Goal: Task Accomplishment & Management: Manage account settings

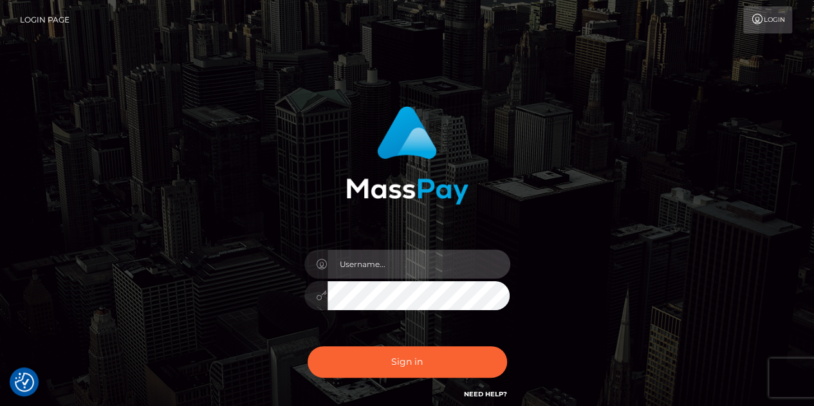
click at [403, 266] on input "text" at bounding box center [419, 264] width 183 height 29
type input "[EMAIL_ADDRESS][DOMAIN_NAME]"
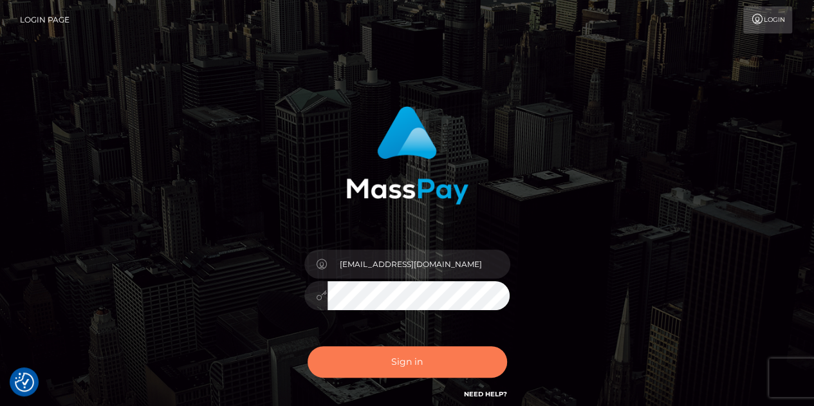
click at [434, 359] on button "Sign in" at bounding box center [408, 362] width 200 height 32
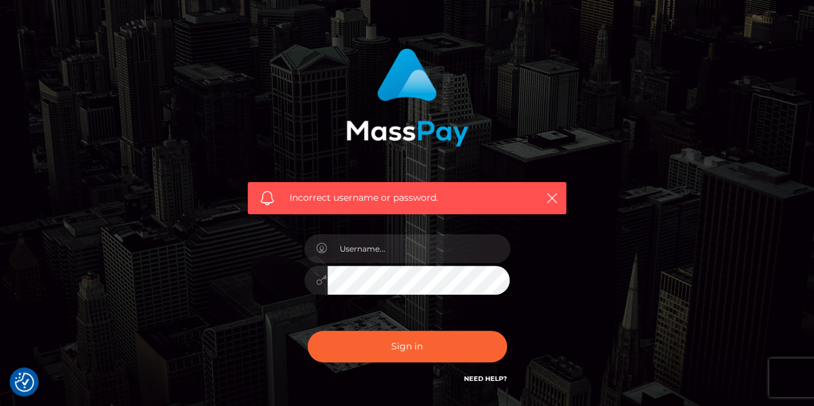
scroll to position [64, 0]
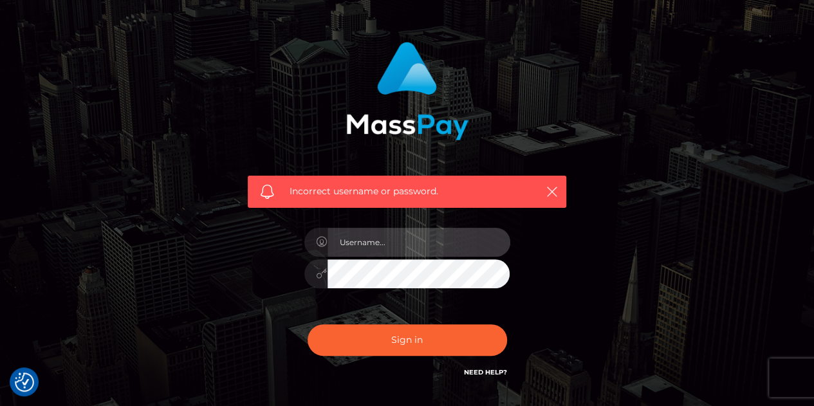
click at [460, 239] on input "text" at bounding box center [419, 242] width 183 height 29
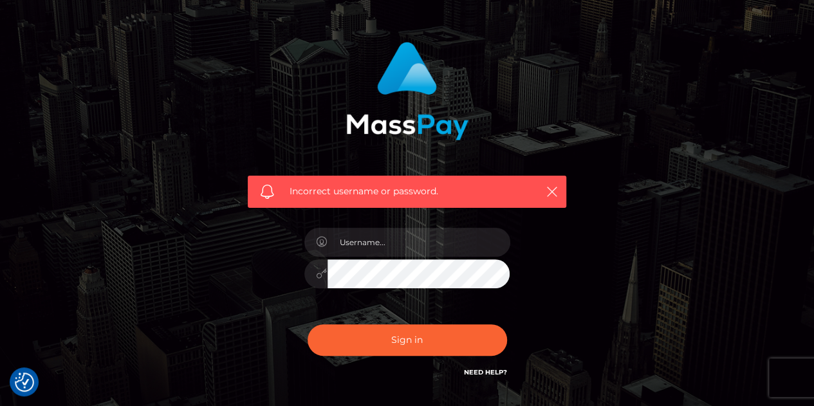
click at [370, 258] on div at bounding box center [407, 267] width 225 height 98
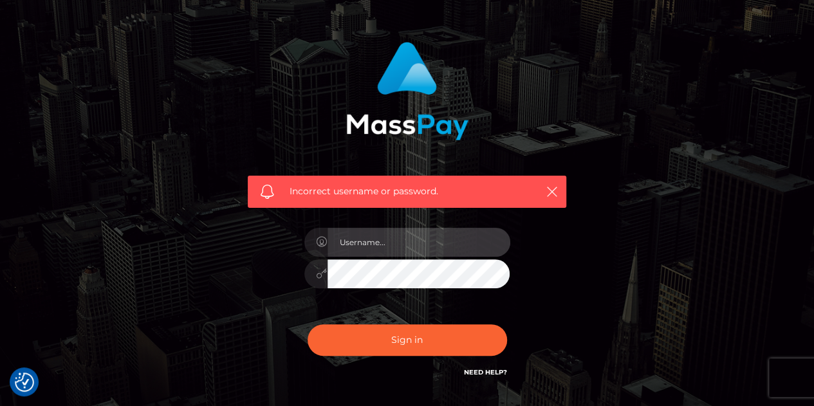
click at [387, 249] on input "text" at bounding box center [419, 242] width 183 height 29
type input "[EMAIL_ADDRESS][DOMAIN_NAME]"
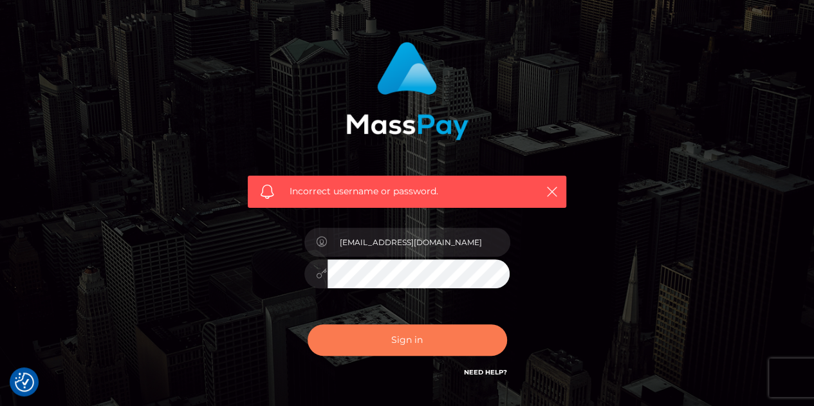
click at [428, 337] on button "Sign in" at bounding box center [408, 340] width 200 height 32
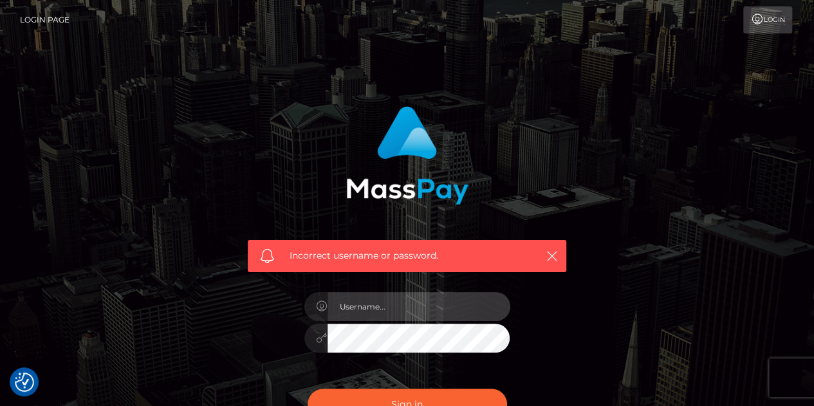
click at [400, 308] on input "text" at bounding box center [419, 306] width 183 height 29
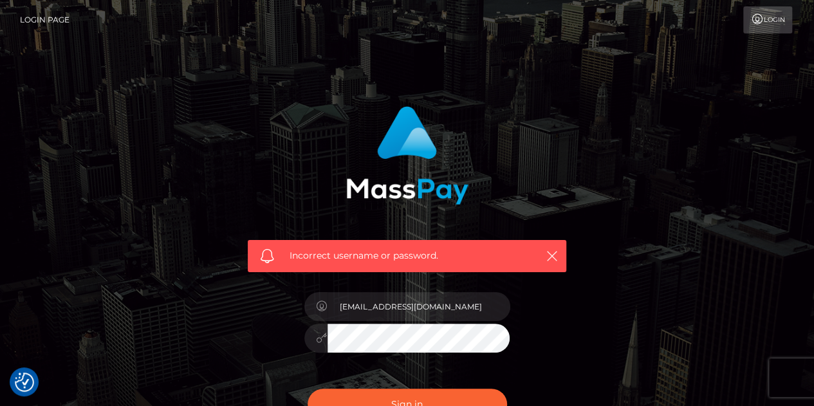
drag, startPoint x: 429, startPoint y: 307, endPoint x: 385, endPoint y: 304, distance: 43.8
click at [385, 304] on input "[EMAIL_ADDRESS][DOMAIN_NAME]" at bounding box center [419, 306] width 183 height 29
type input "kcstabosz"
drag, startPoint x: 642, startPoint y: 271, endPoint x: 617, endPoint y: 280, distance: 27.3
click at [642, 271] on div "Incorrect username or password. kcstabosz" at bounding box center [408, 282] width 734 height 370
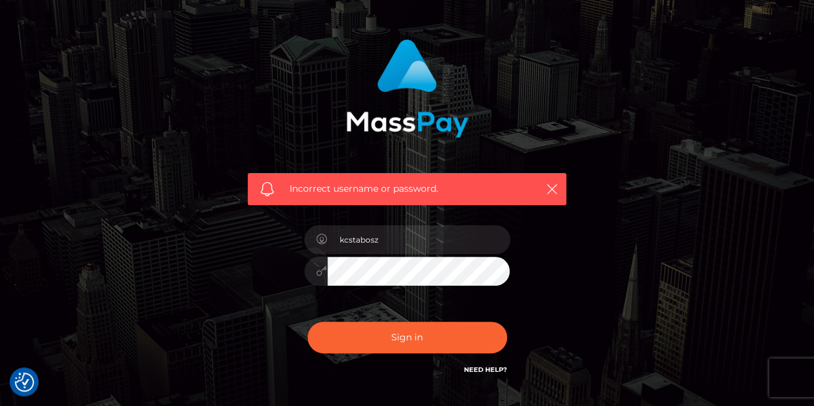
scroll to position [129, 0]
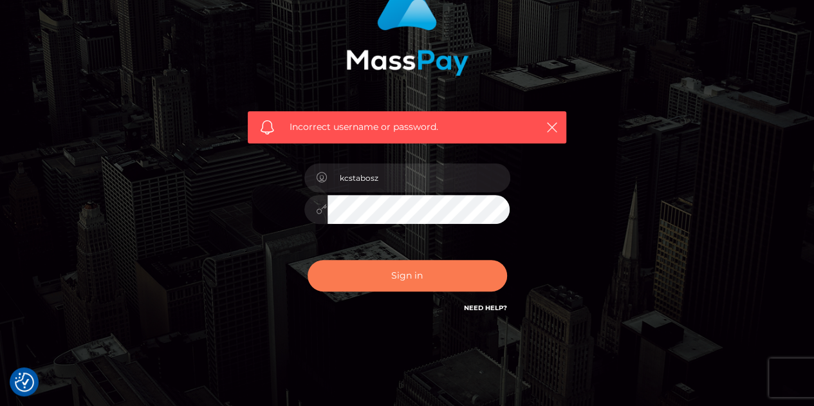
click at [415, 281] on button "Sign in" at bounding box center [408, 276] width 200 height 32
